Goal: Task Accomplishment & Management: Manage account settings

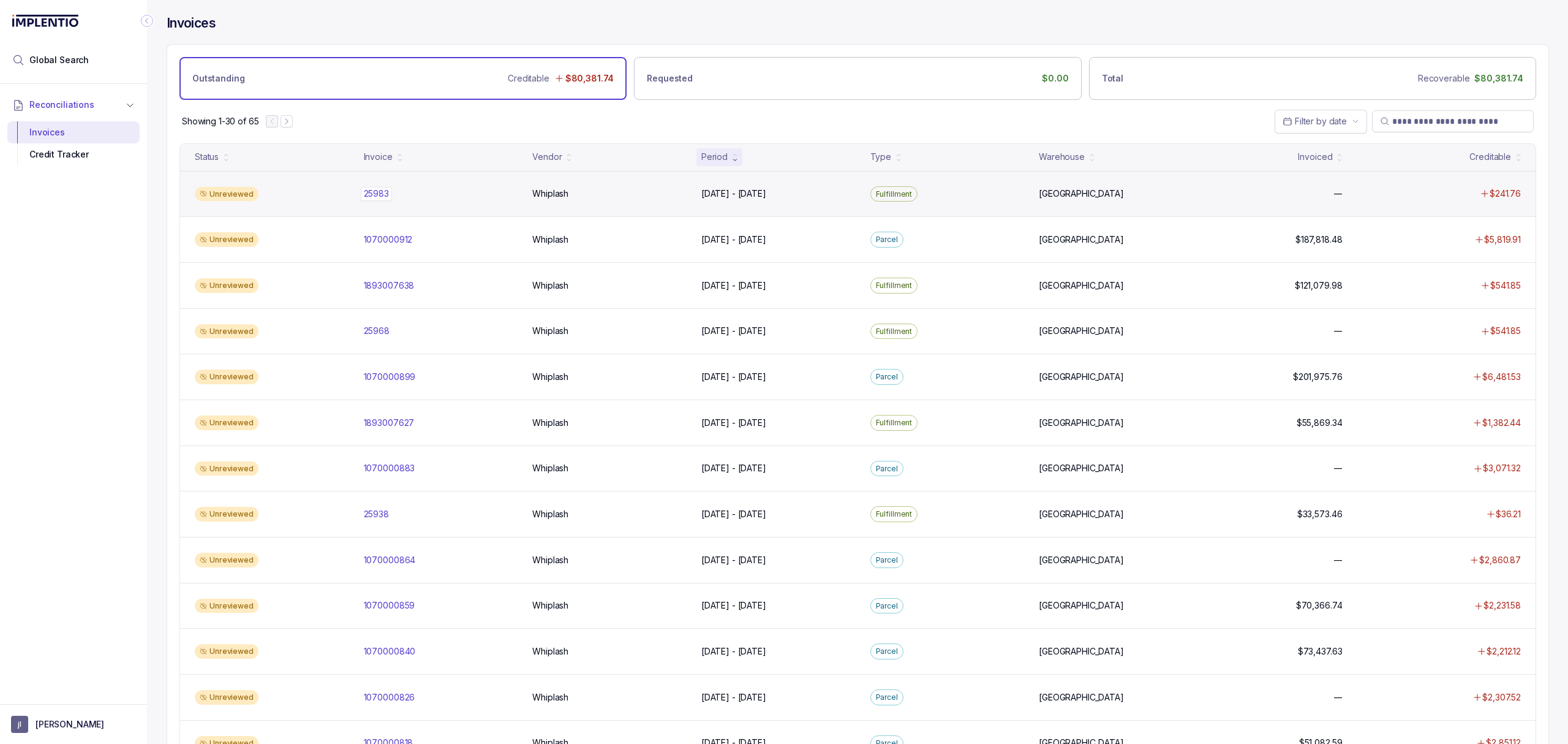
click at [376, 194] on p "25983" at bounding box center [376, 194] width 31 height 13
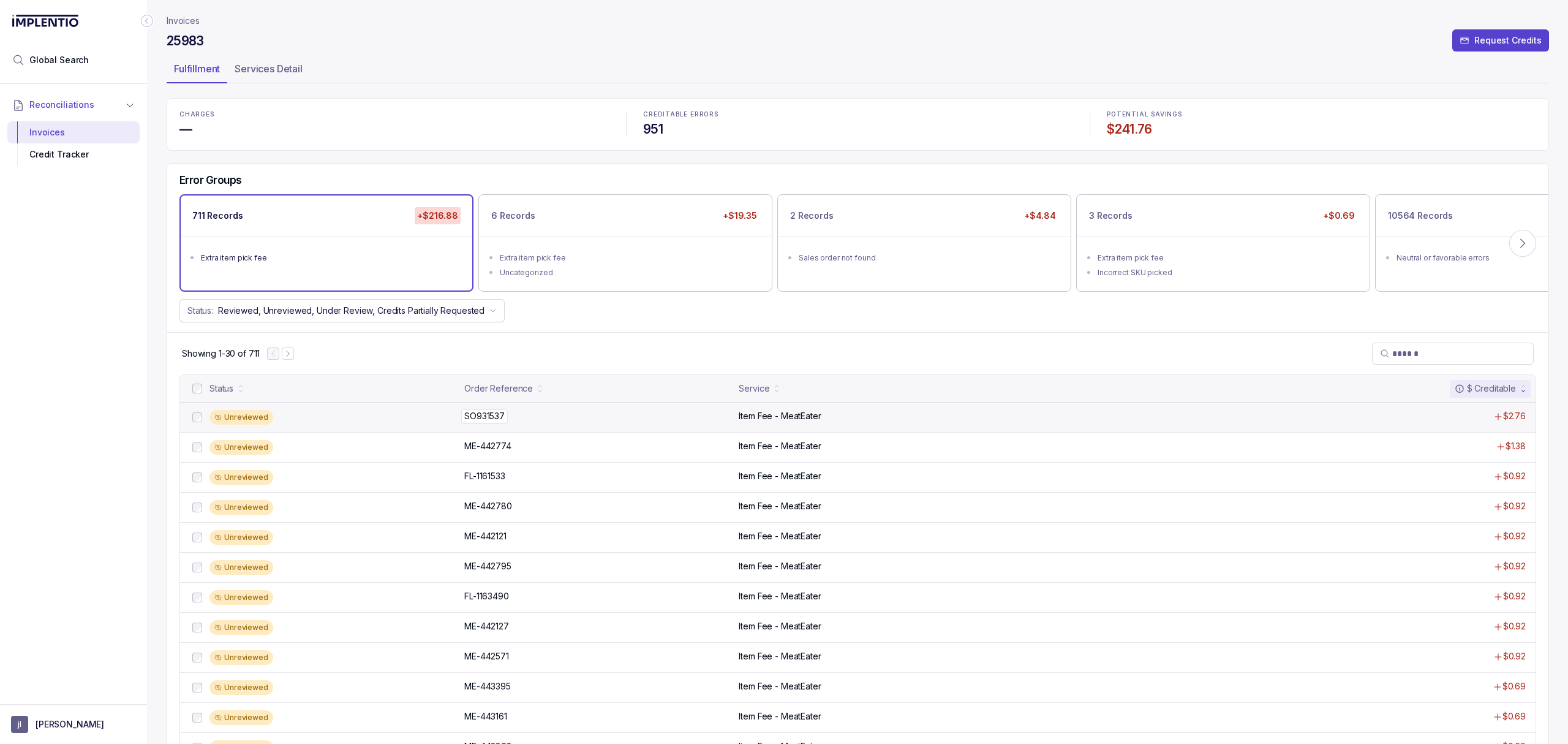
click at [485, 420] on p "SO931537" at bounding box center [484, 416] width 46 height 13
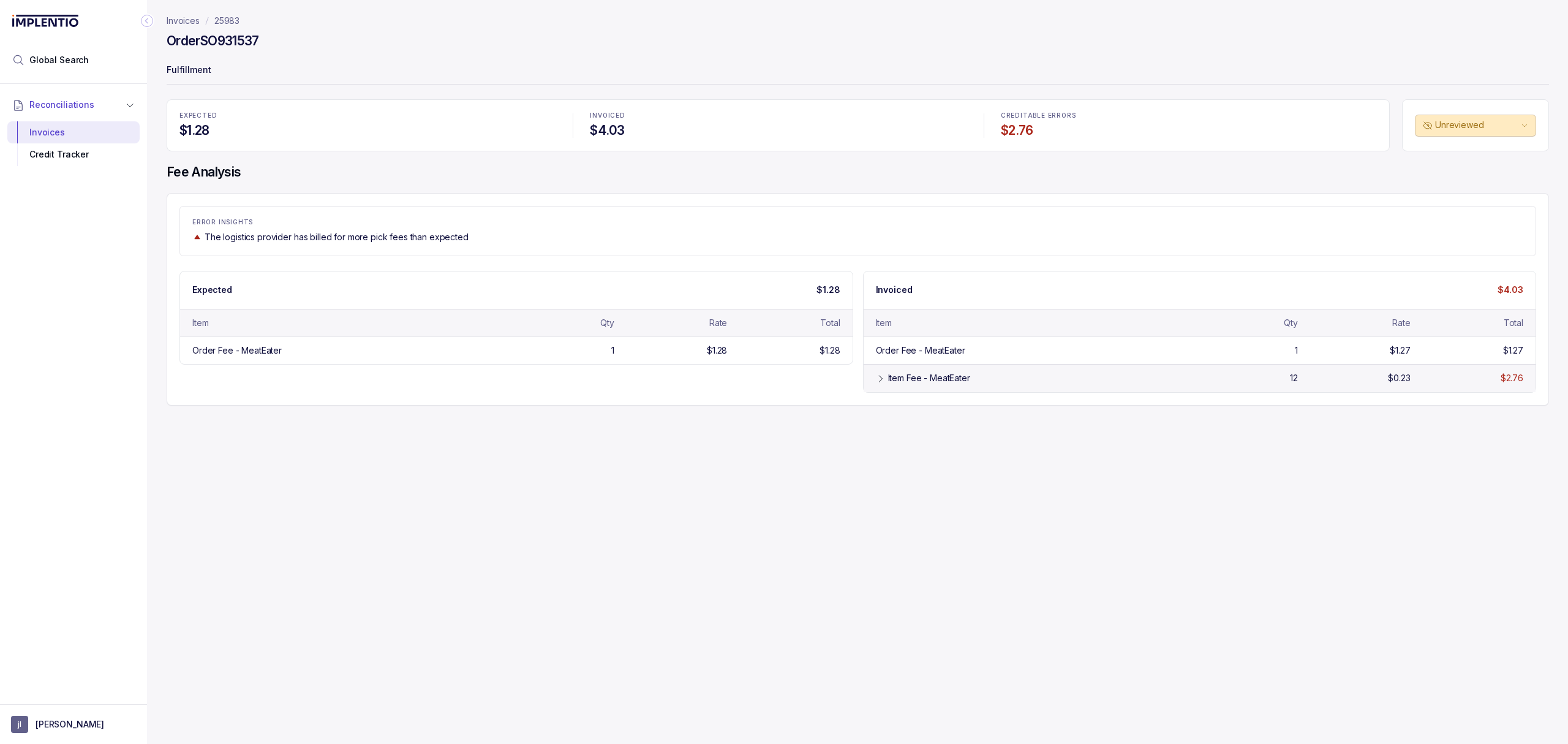
click at [885, 378] on div "Item Fee - MeatEater" at bounding box center [1030, 378] width 309 height 13
click at [45, 162] on div "Credit Tracker" at bounding box center [73, 155] width 113 height 22
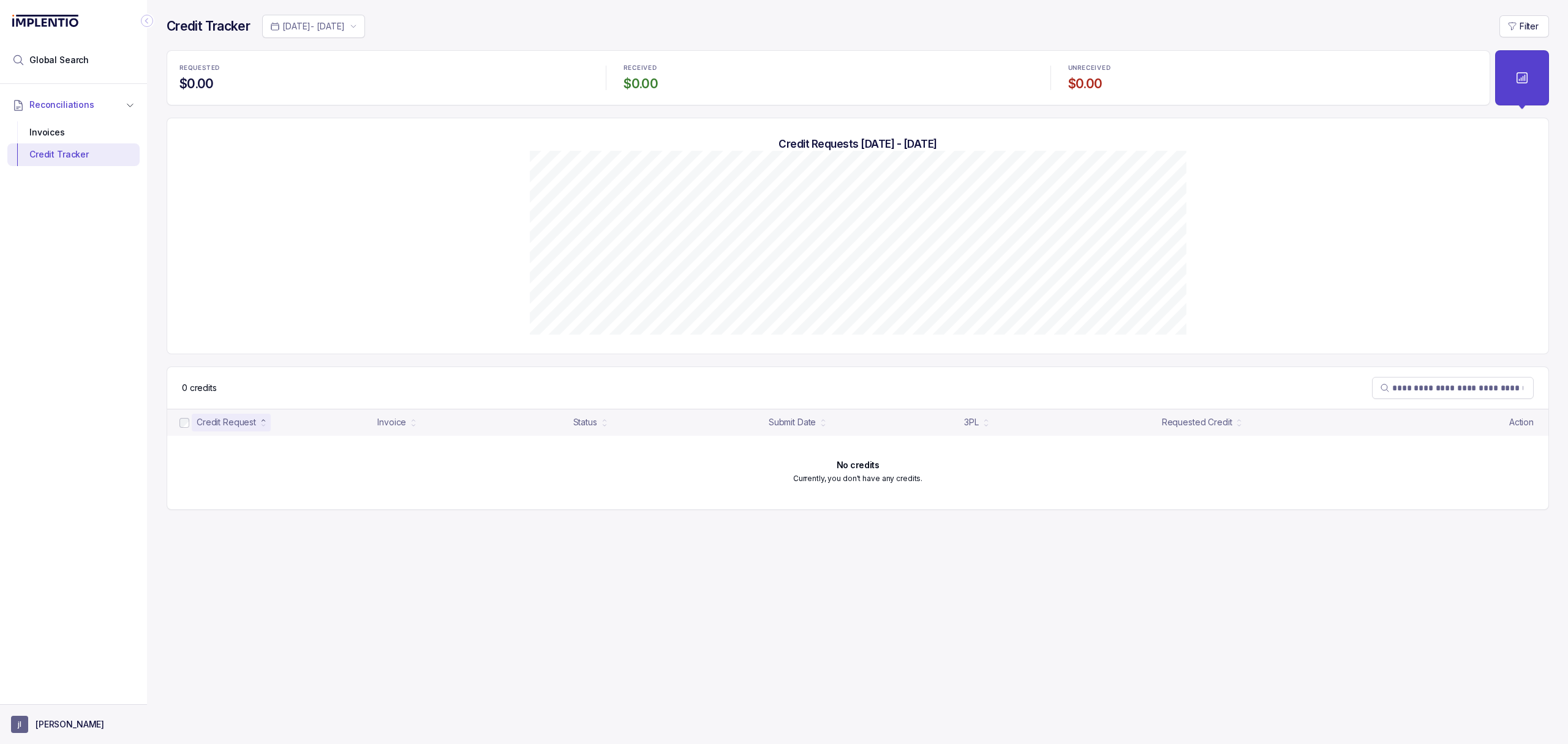
click at [61, 729] on p "[PERSON_NAME]" at bounding box center [69, 724] width 68 height 13
click at [82, 693] on p "Logout" at bounding box center [81, 697] width 102 height 13
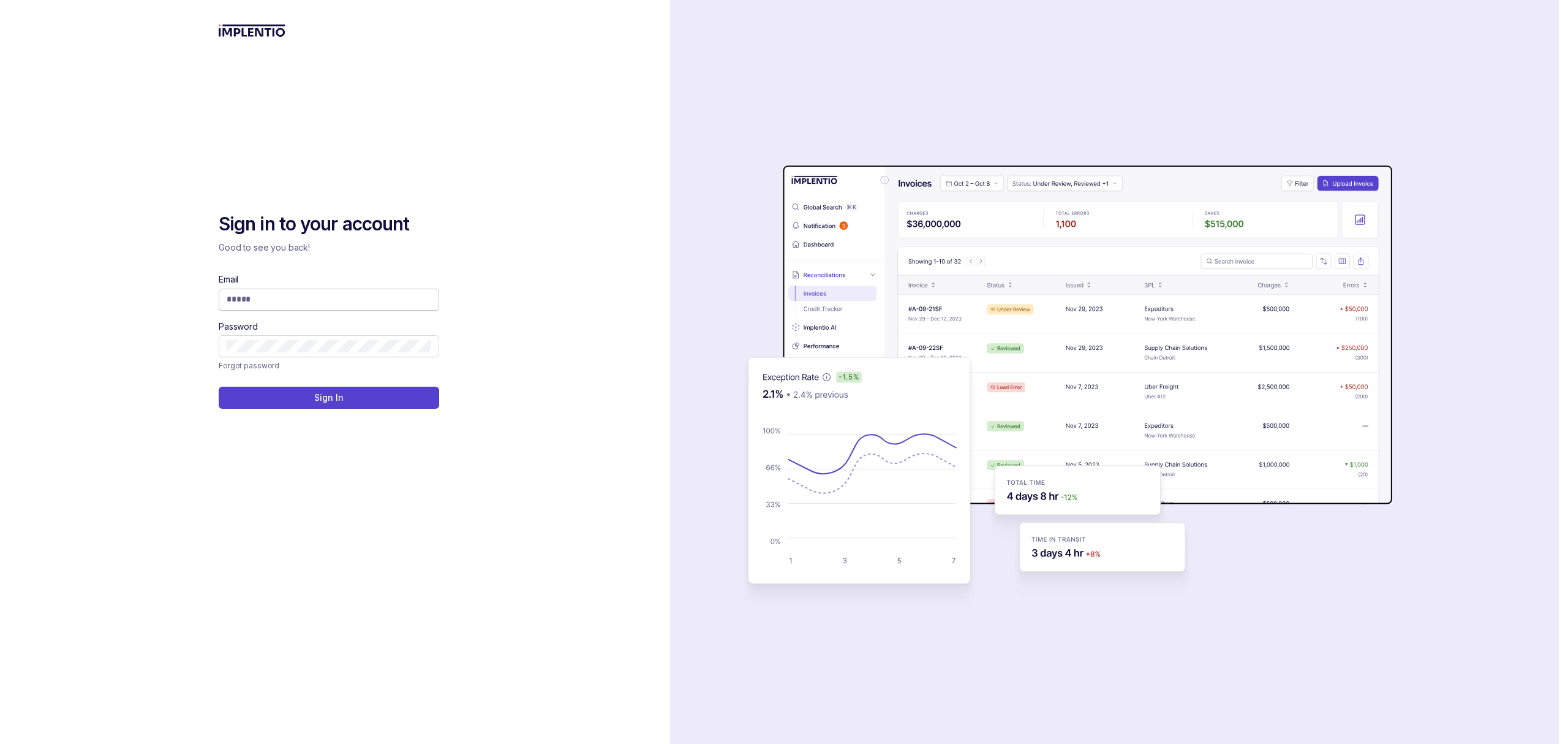
click at [279, 301] on input "Email" at bounding box center [329, 299] width 205 height 13
type input "**********"
